Goal: Transaction & Acquisition: Purchase product/service

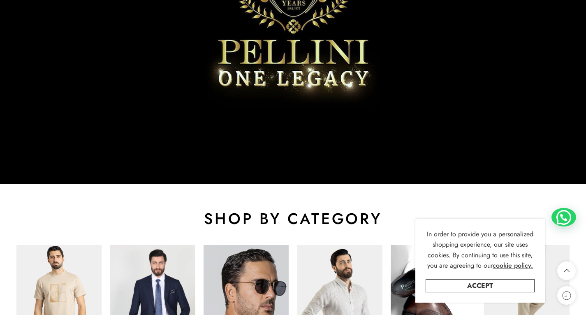
scroll to position [452, 0]
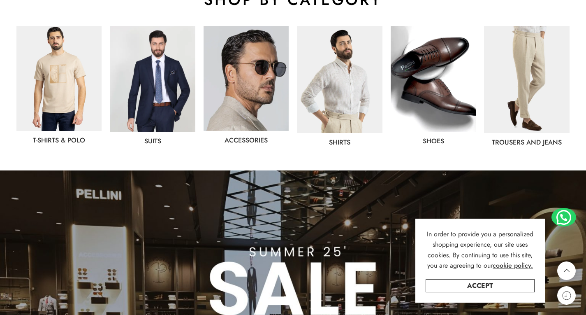
click at [389, 77] on div "shoes" at bounding box center [433, 86] width 93 height 128
click at [402, 75] on img at bounding box center [433, 78] width 85 height 105
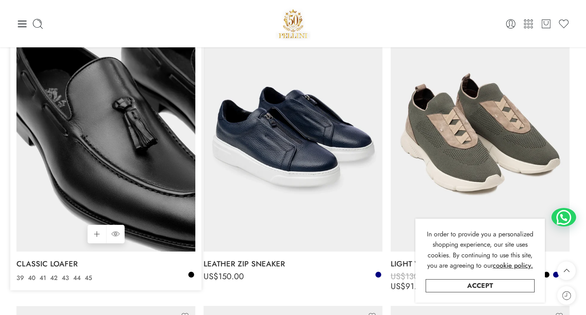
scroll to position [699, 0]
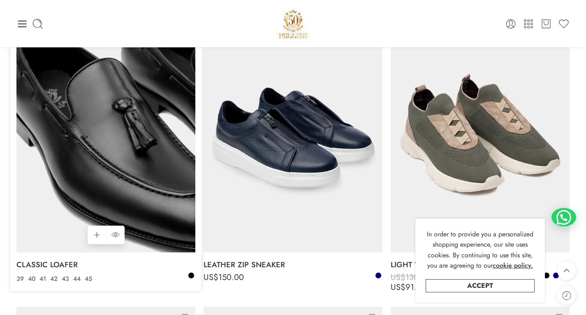
click at [85, 111] on img at bounding box center [105, 133] width 179 height 239
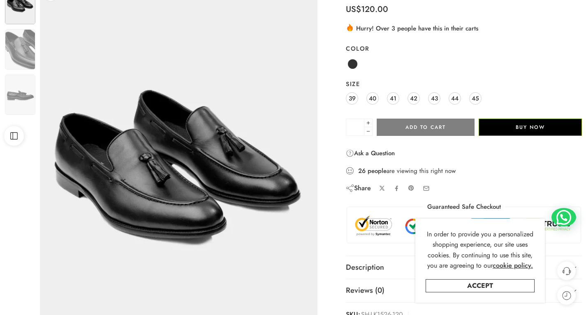
scroll to position [82, 0]
